Goal: Information Seeking & Learning: Learn about a topic

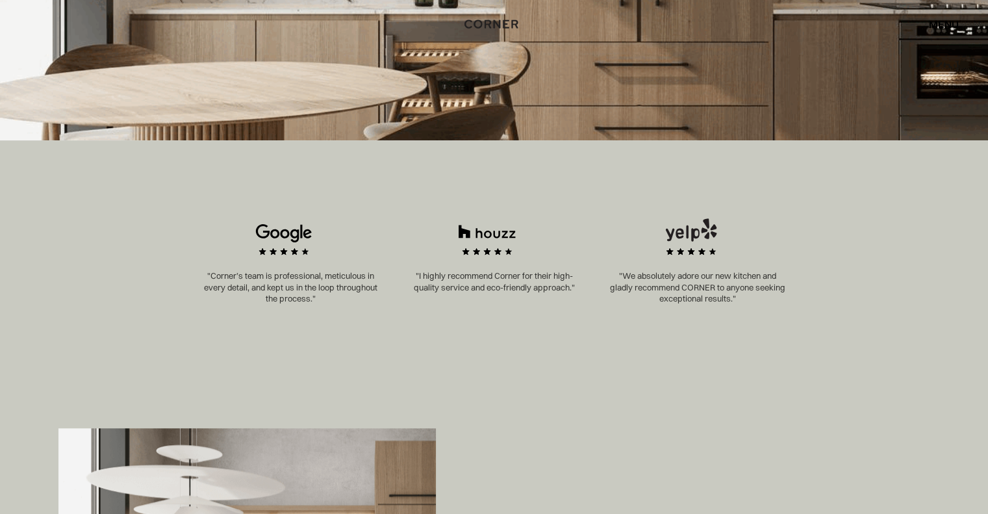
scroll to position [584, 0]
click at [963, 25] on div "Shop Kitchens Shop Kitchens How it works How it works Projects Projects Inspira…" at bounding box center [494, 24] width 988 height 22
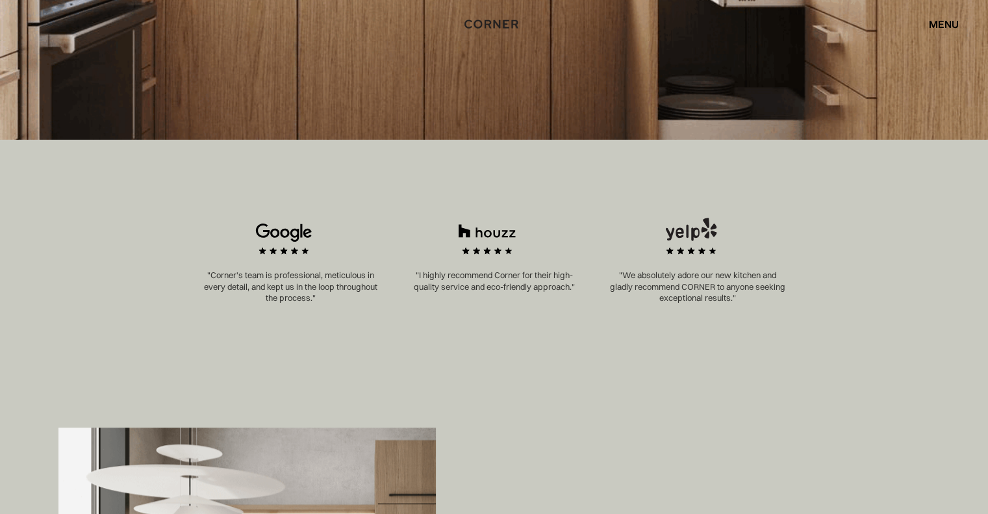
click at [950, 25] on div "menu" at bounding box center [944, 24] width 30 height 10
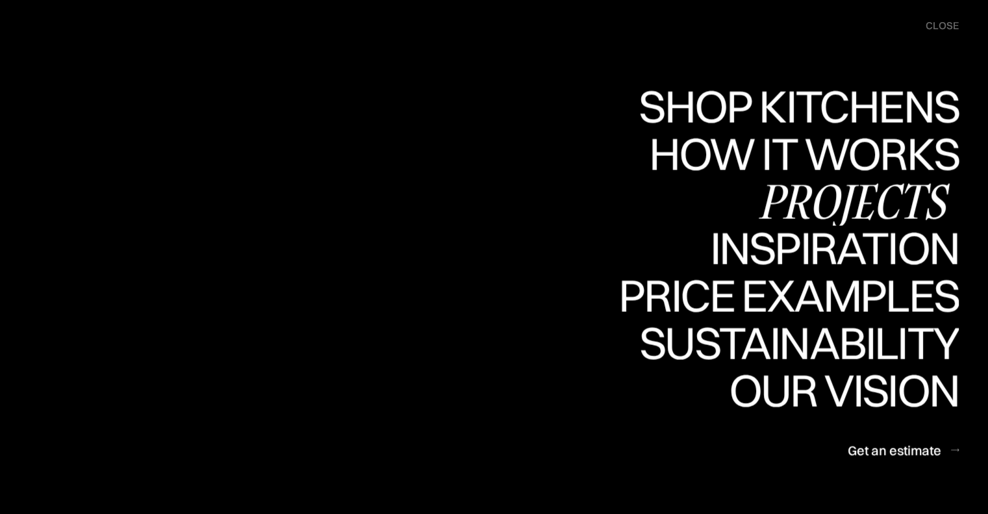
click at [835, 192] on div "Projects" at bounding box center [854, 200] width 211 height 45
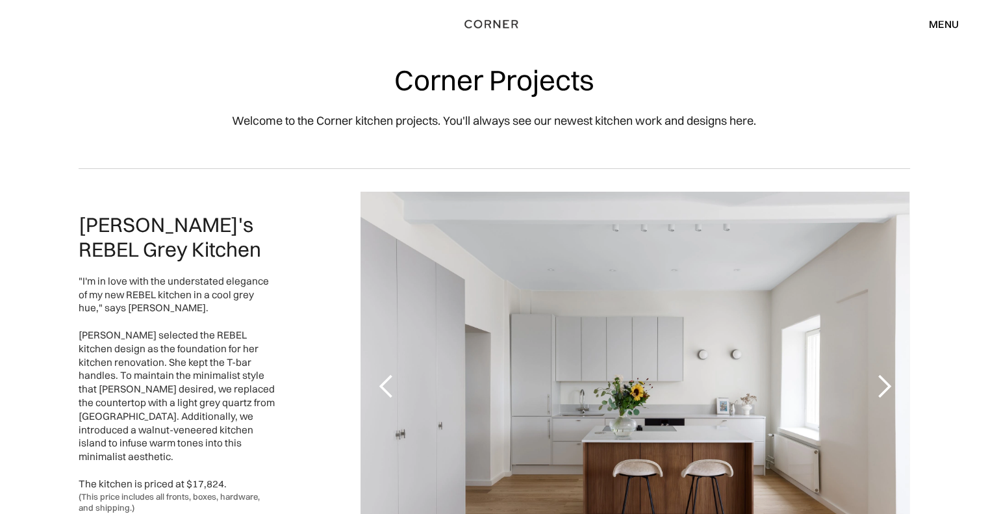
click at [929, 25] on div "menu" at bounding box center [944, 24] width 30 height 10
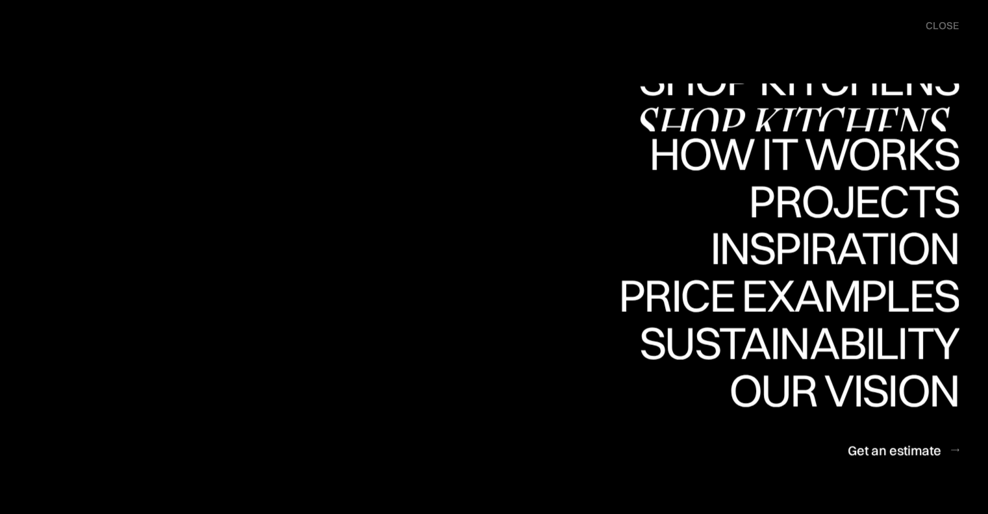
click at [760, 101] on div "Shop Kitchens" at bounding box center [795, 123] width 327 height 45
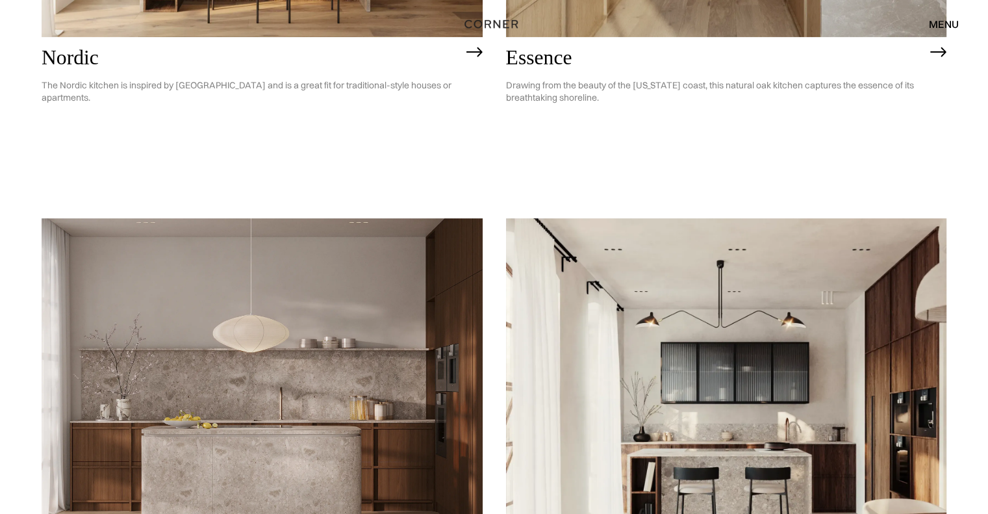
click at [682, 55] on h2 "Essence" at bounding box center [715, 58] width 418 height 23
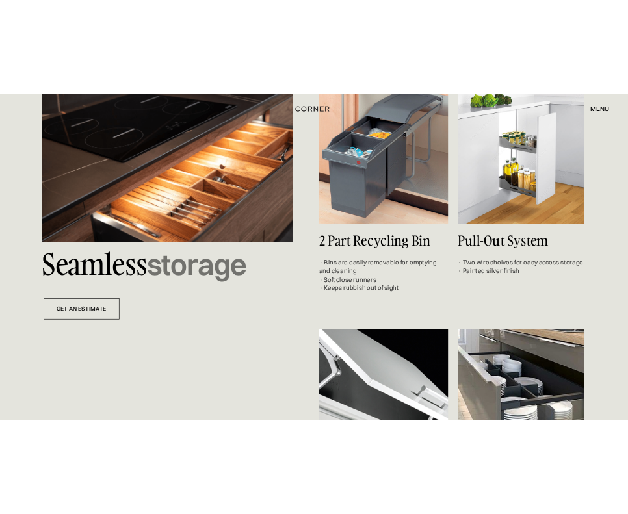
scroll to position [4483, 0]
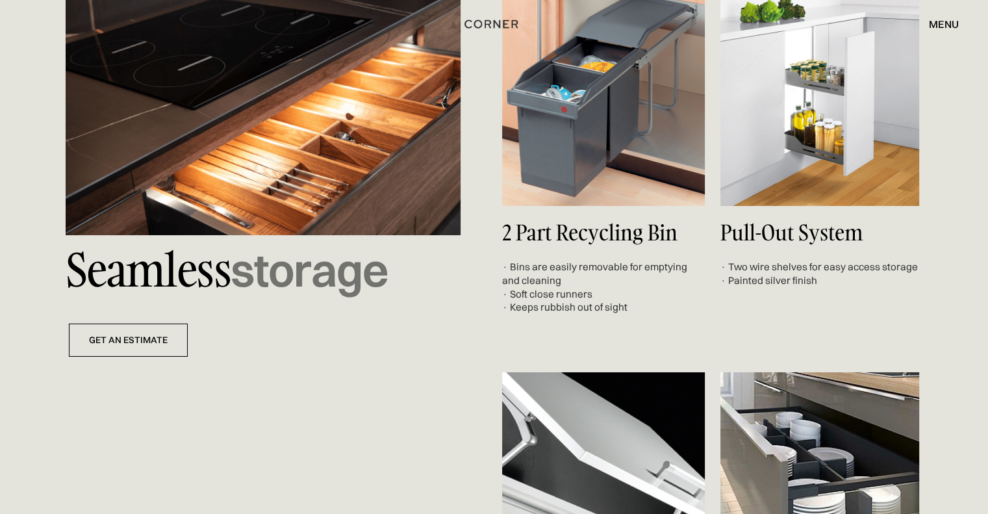
drag, startPoint x: 238, startPoint y: 272, endPoint x: 84, endPoint y: 276, distance: 153.4
click at [84, 276] on p "Seamless storage" at bounding box center [263, 270] width 395 height 70
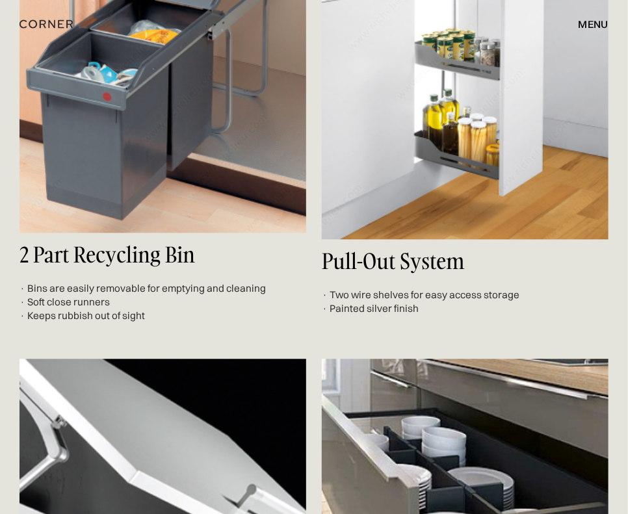
scroll to position [8604, 0]
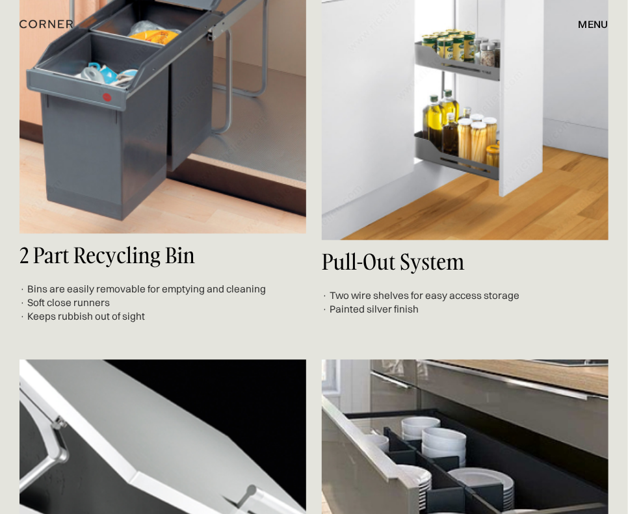
click at [431, 267] on h4 "Pull-Out System" at bounding box center [465, 262] width 287 height 23
drag, startPoint x: 450, startPoint y: 264, endPoint x: 338, endPoint y: 270, distance: 111.9
click at [338, 270] on h4 "Pull-Out System" at bounding box center [465, 262] width 287 height 23
click at [348, 269] on h4 "Pull-Out System" at bounding box center [465, 262] width 287 height 23
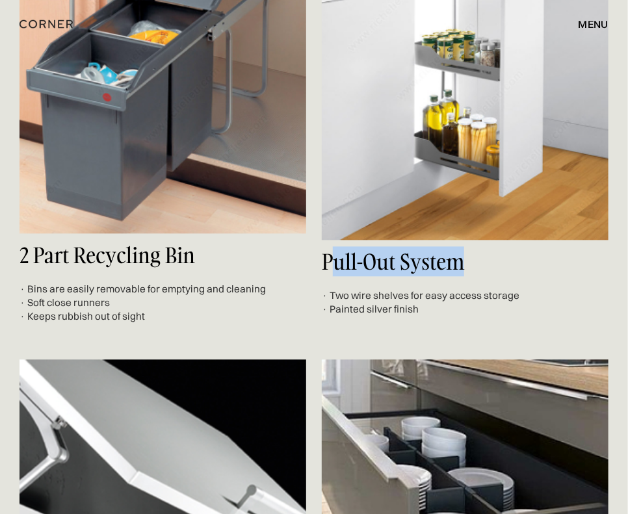
drag, startPoint x: 489, startPoint y: 267, endPoint x: 338, endPoint y: 270, distance: 150.8
click at [335, 269] on h4 "Pull-Out System" at bounding box center [465, 262] width 287 height 23
click at [433, 274] on h4 "Pull-Out System" at bounding box center [465, 262] width 287 height 23
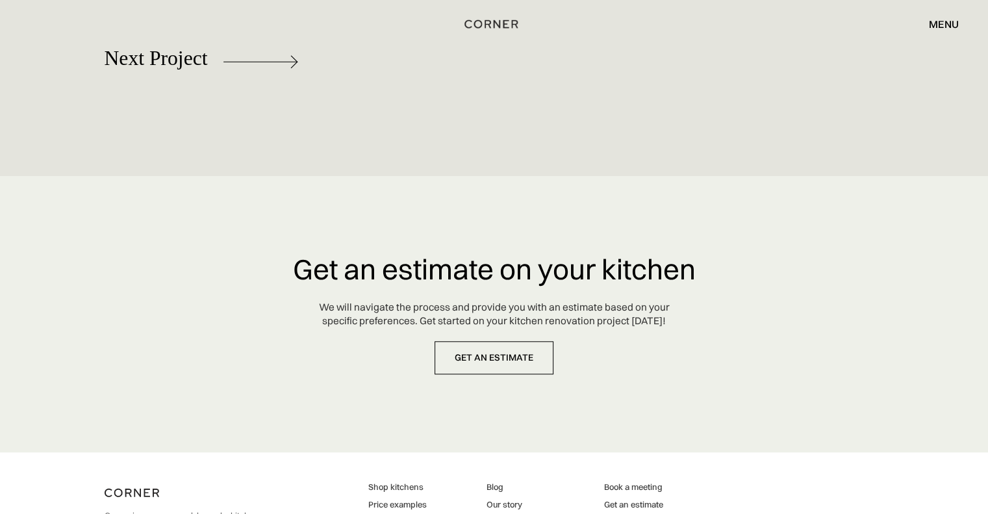
scroll to position [6021, 0]
click at [954, 28] on div "menu" at bounding box center [944, 24] width 30 height 10
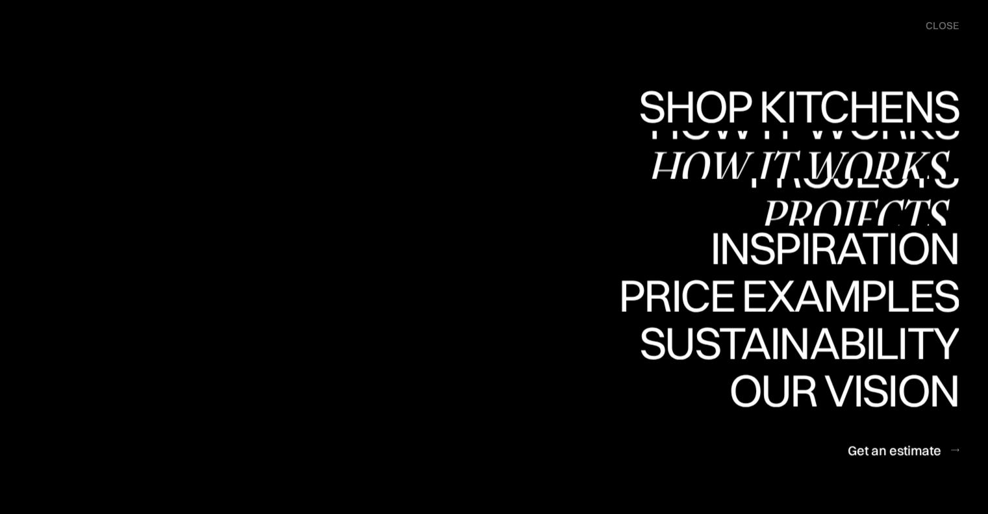
click at [832, 194] on div "Projects" at bounding box center [854, 216] width 211 height 45
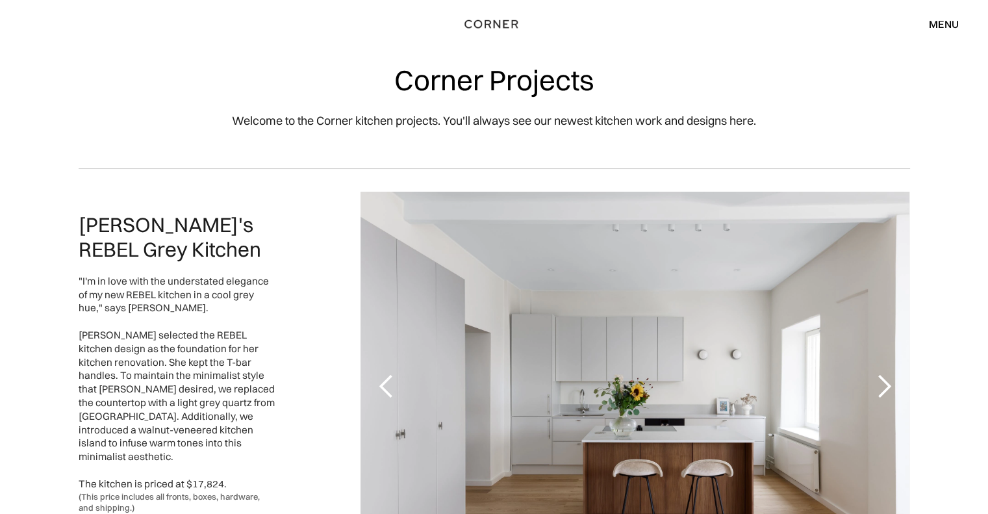
click at [947, 19] on div "menu" at bounding box center [944, 24] width 30 height 10
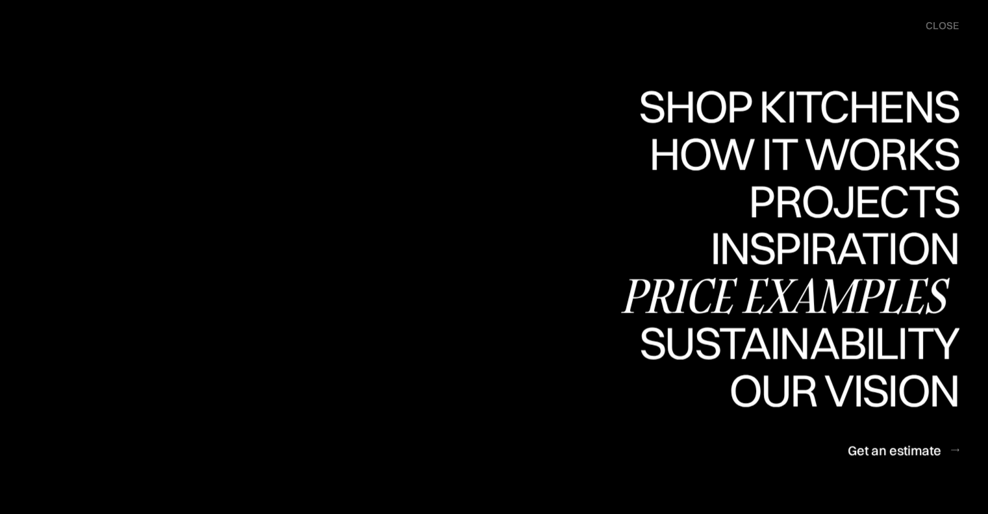
click at [805, 302] on div "Price examples" at bounding box center [789, 295] width 340 height 45
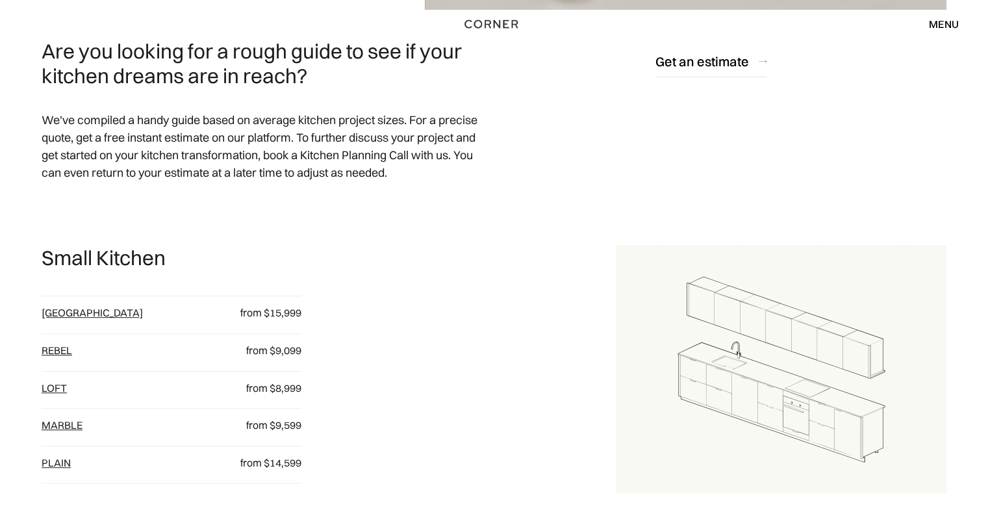
scroll to position [504, 0]
